Goal: Navigation & Orientation: Go to known website

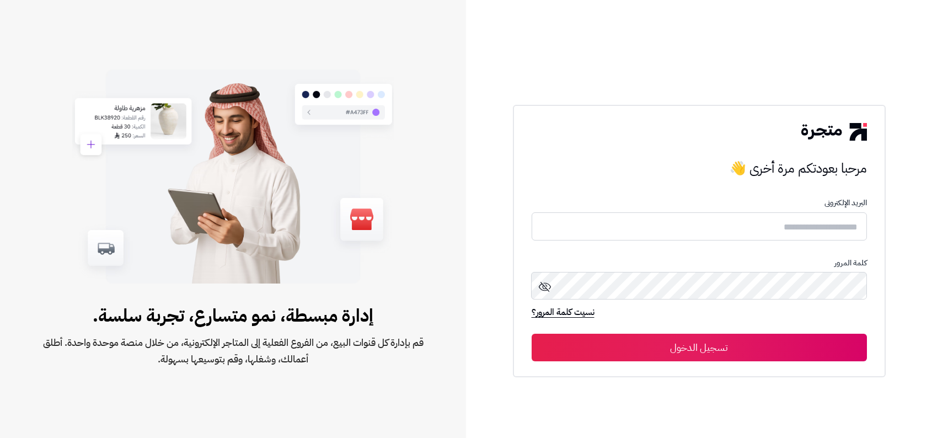
click at [696, 210] on form "البريد الإلكترونى كلمة المرور نسيت كلمة المرور؟ تسجيل الدخول" at bounding box center [698, 279] width 335 height 163
